Goal: Find specific page/section: Locate a particular part of the current website

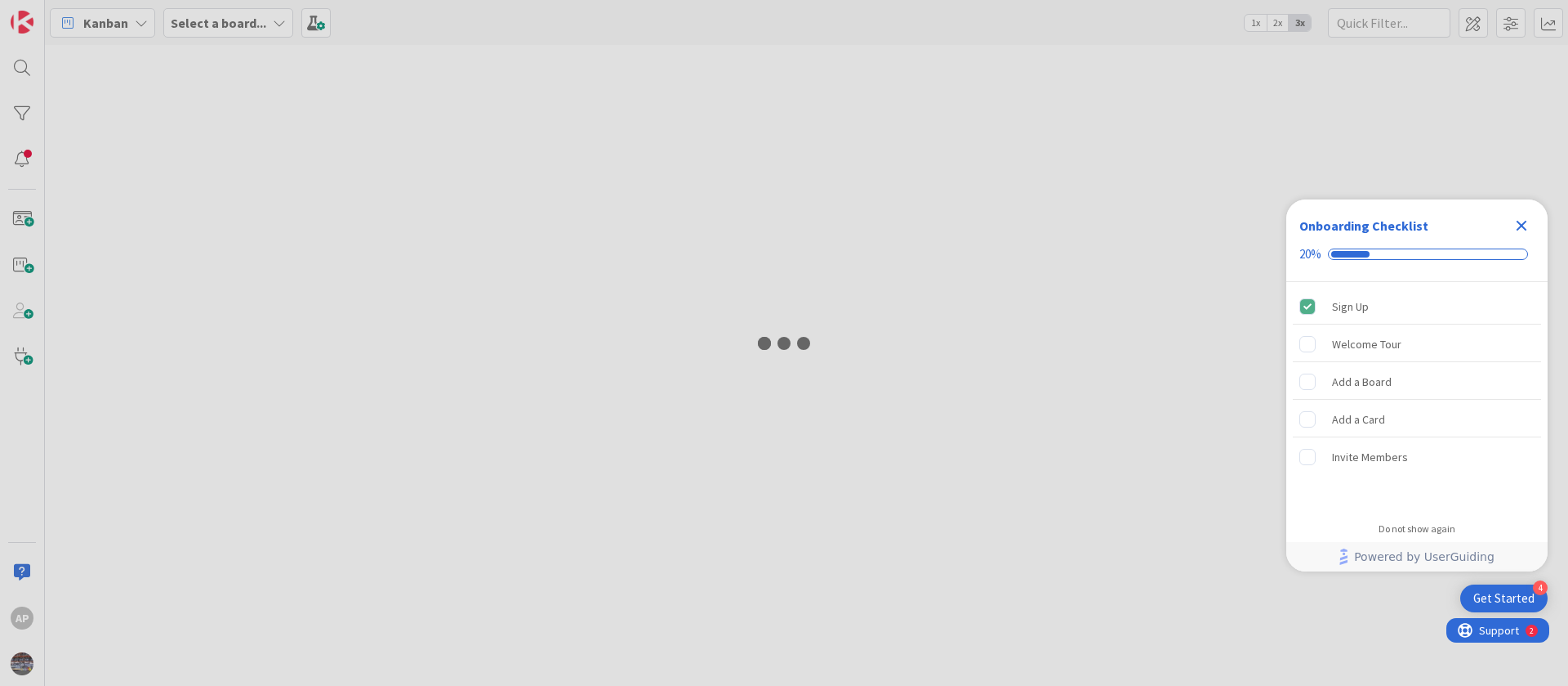
type input "1893"
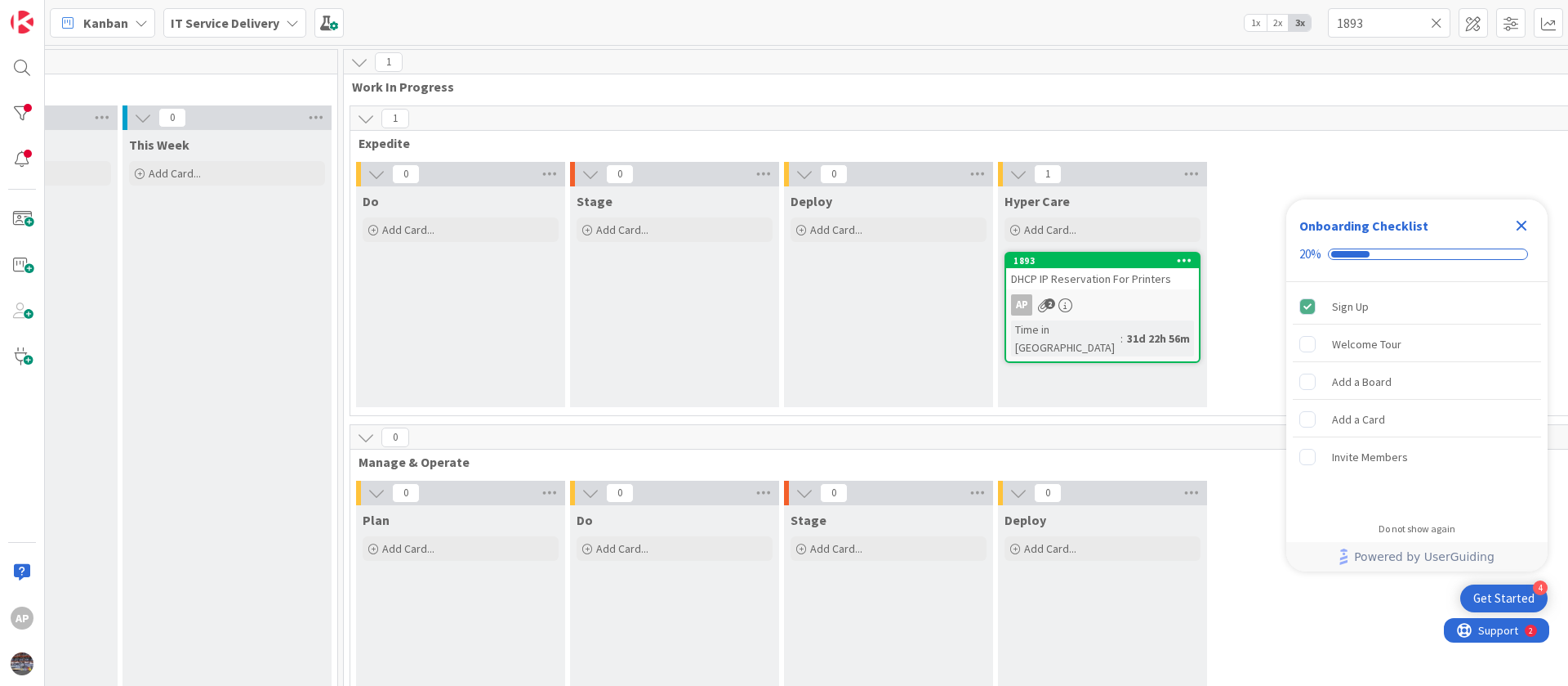
scroll to position [0, 833]
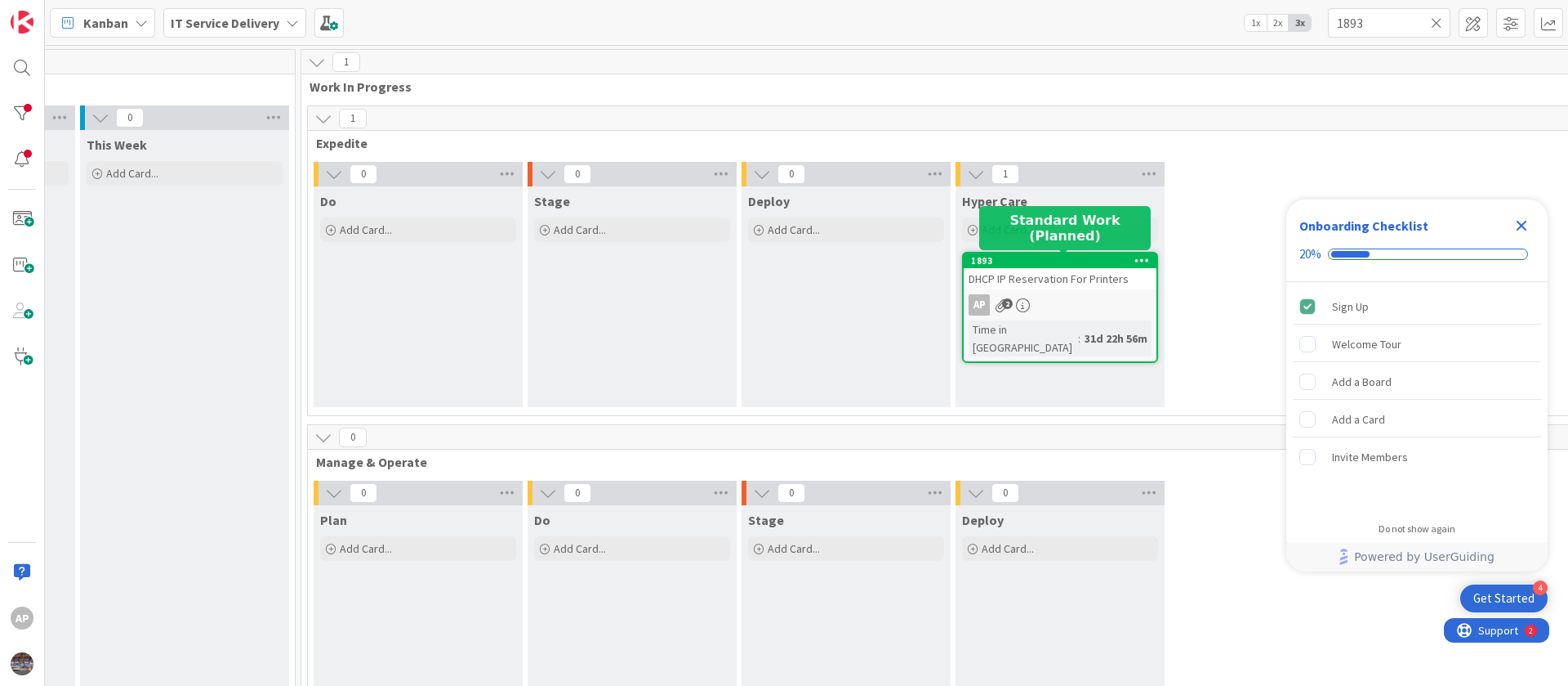
click at [1064, 280] on span "DHCP IP Reservation For Printers" at bounding box center [1048, 278] width 160 height 15
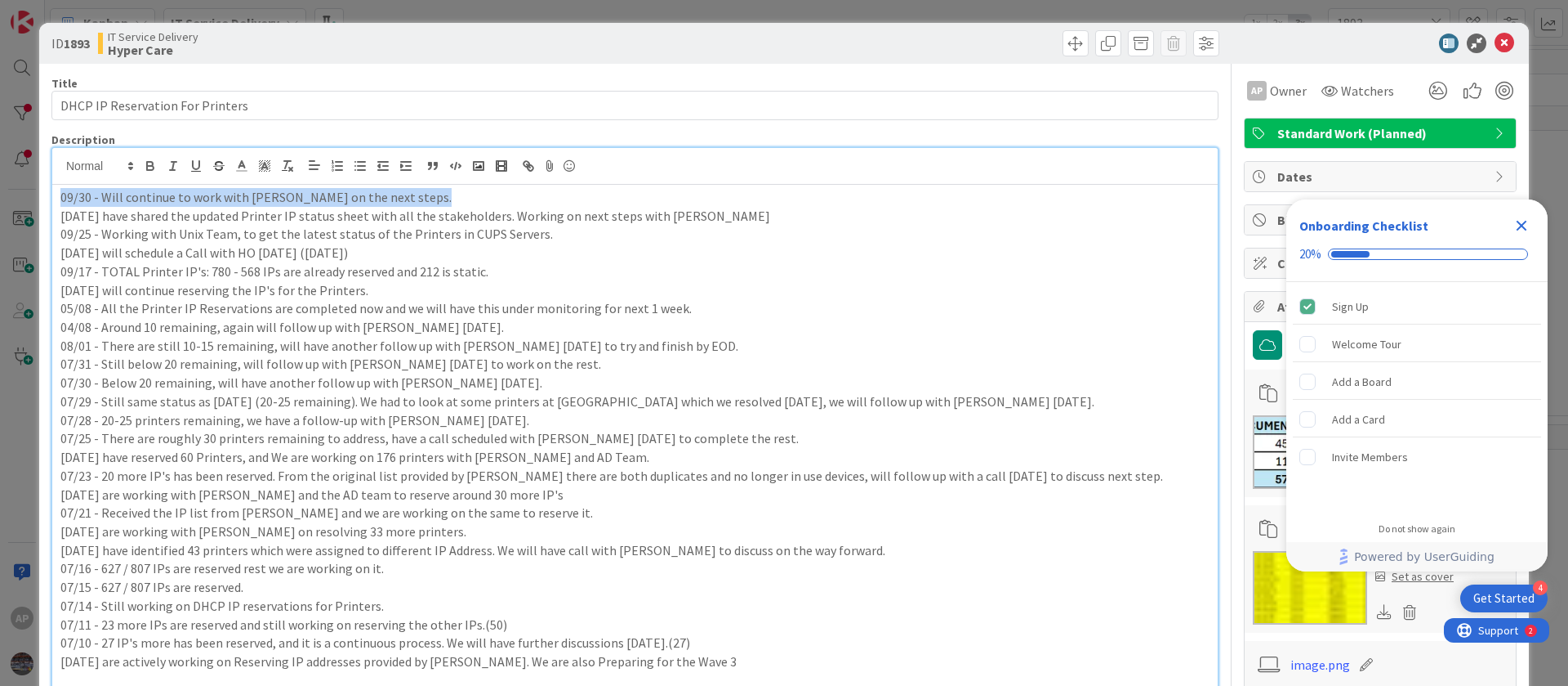
drag, startPoint x: 431, startPoint y: 165, endPoint x: 59, endPoint y: 187, distance: 372.6
click at [59, 187] on div "09/30 - Will continue to work with [PERSON_NAME] on the next steps. [DATE] have…" at bounding box center [635, 538] width 1166 height 707
